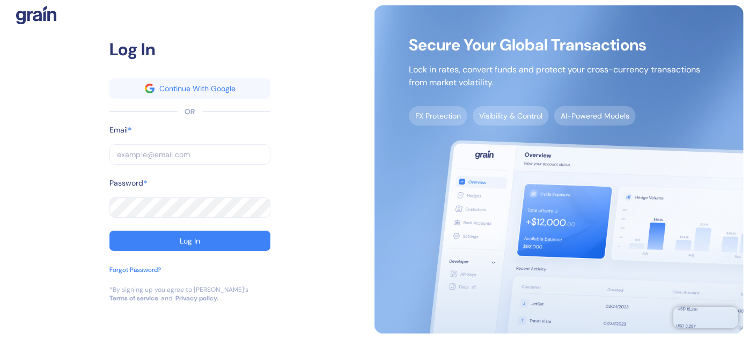
type input "[EMAIL_ADDRESS][DOMAIN_NAME]"
click at [211, 152] on input "[EMAIL_ADDRESS][DOMAIN_NAME]" at bounding box center [189, 154] width 161 height 20
type input "[EMAIL_ADDRESS][DOMAIN_NAME]"
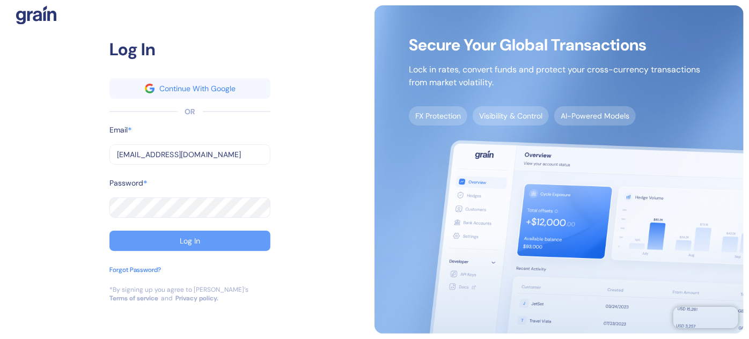
click at [180, 246] on button "Log In" at bounding box center [189, 241] width 161 height 20
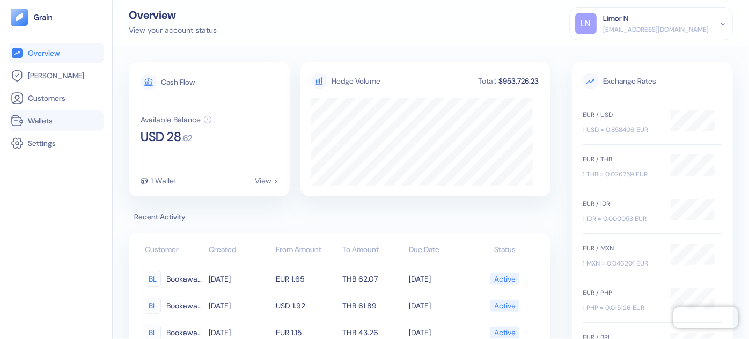
click at [36, 120] on span "Wallets" at bounding box center [40, 120] width 25 height 11
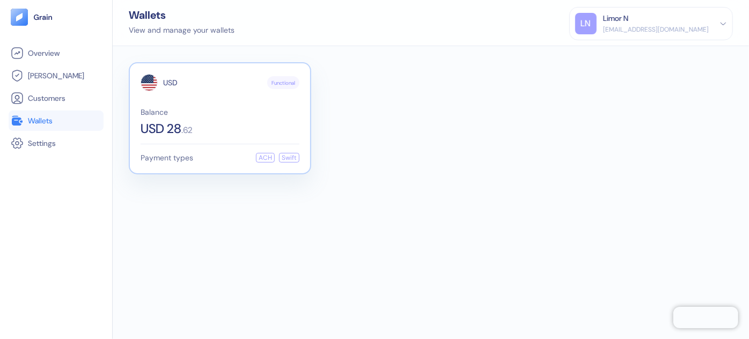
click at [157, 125] on span "USD 28" at bounding box center [160, 128] width 41 height 13
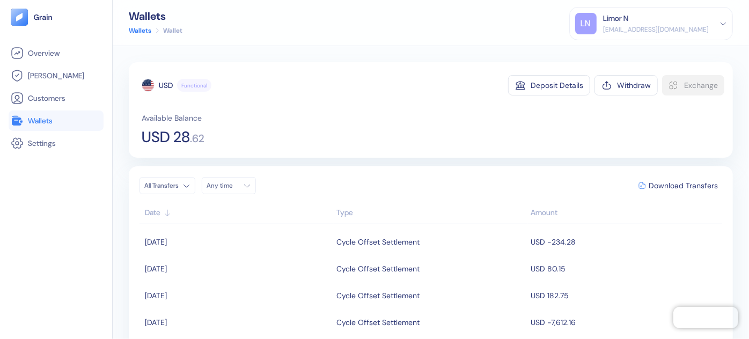
click at [368, 53] on div "USD Functional Deposit Details Withdraw Exchange Available Balance USD 28 . 62 …" at bounding box center [431, 192] width 636 height 293
click at [368, 56] on div "USD Functional Deposit Details Withdraw Exchange Available Balance USD 28 . 62 …" at bounding box center [431, 192] width 636 height 293
